Goal: Navigation & Orientation: Find specific page/section

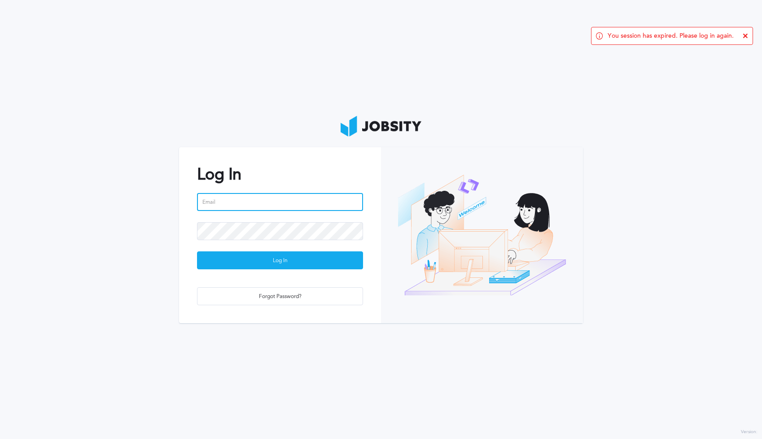
click at [226, 203] on input "email" at bounding box center [280, 202] width 166 height 18
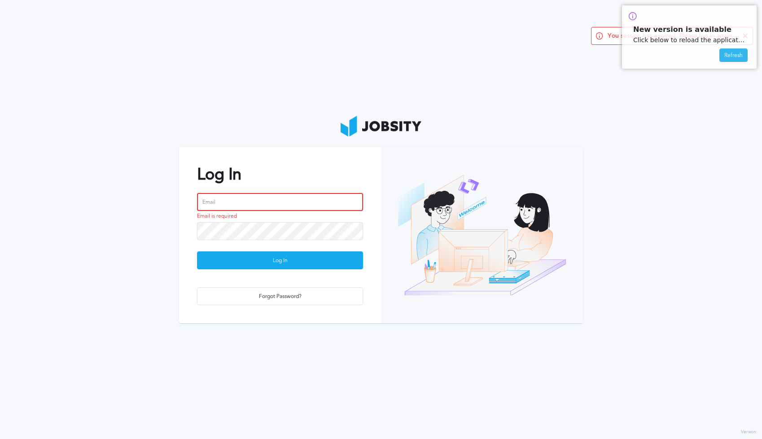
type input "[PERSON_NAME][EMAIL_ADDRESS][DOMAIN_NAME]"
click at [728, 53] on div "Refresh" at bounding box center [733, 55] width 27 height 13
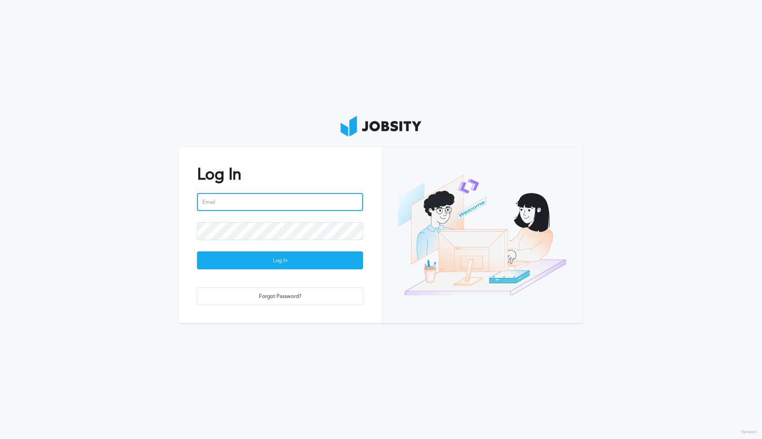
click at [264, 201] on input "email" at bounding box center [280, 202] width 166 height 18
type input "[PERSON_NAME][EMAIL_ADDRESS][DOMAIN_NAME]"
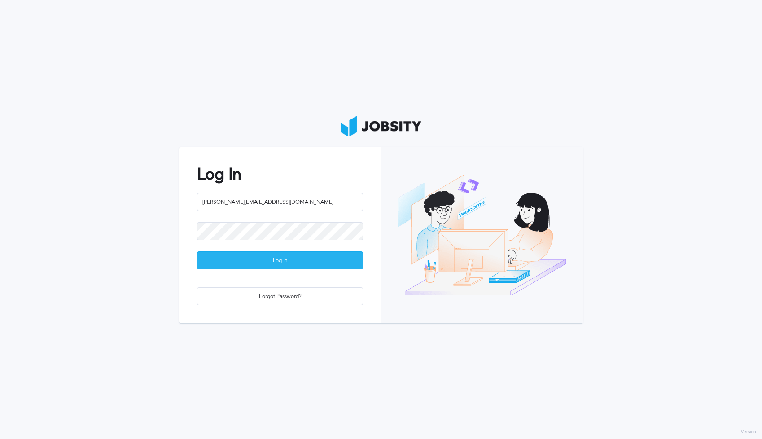
click at [273, 257] on div "Log In" at bounding box center [280, 261] width 165 height 18
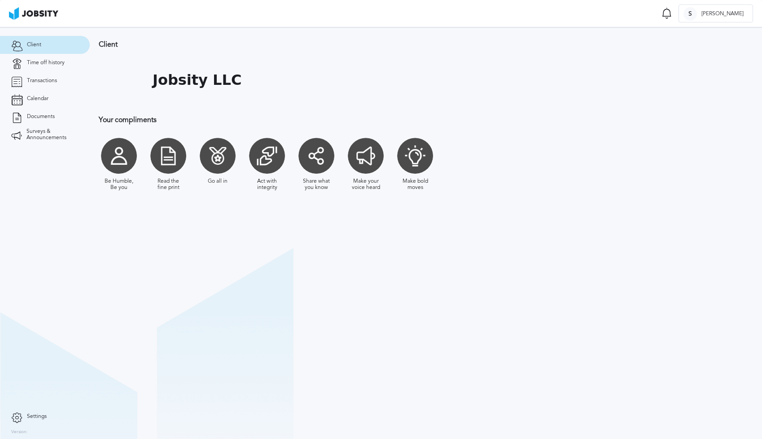
click at [42, 38] on link "Client" at bounding box center [45, 45] width 90 height 18
click at [40, 43] on span "Client" at bounding box center [34, 45] width 14 height 6
click at [33, 60] on span "Time off history" at bounding box center [46, 63] width 38 height 6
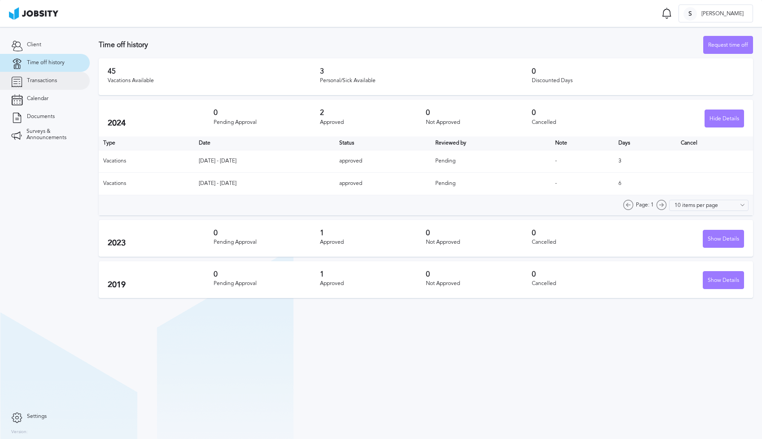
click at [36, 75] on link "Transactions" at bounding box center [45, 81] width 90 height 18
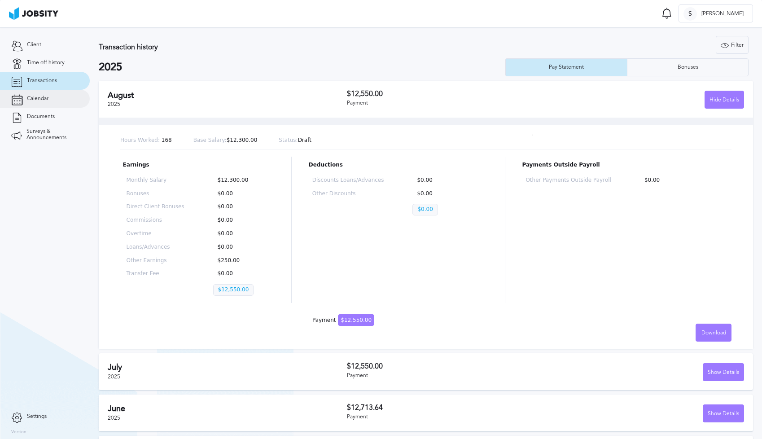
click at [38, 103] on link "Calendar" at bounding box center [45, 99] width 90 height 18
